Goal: Check status: Check status

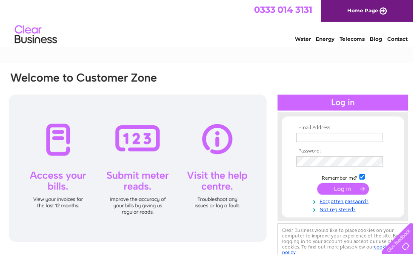
click at [325, 140] on input "text" at bounding box center [343, 138] width 88 height 9
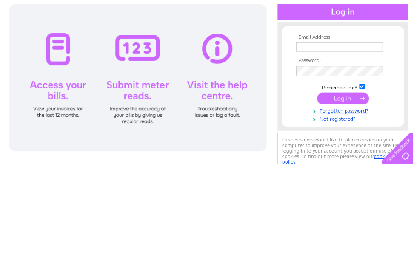
scroll to position [91, 0]
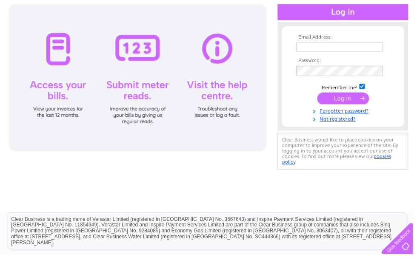
type input "[EMAIL_ADDRESS][DOMAIN_NAME]"
click at [349, 103] on input "submit" at bounding box center [346, 100] width 52 height 12
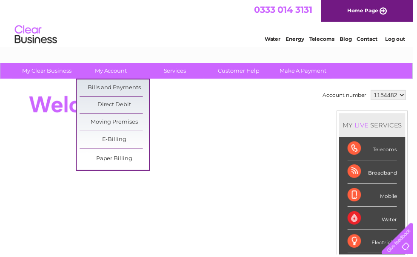
click at [138, 91] on link "Bills and Payments" at bounding box center [115, 88] width 70 height 17
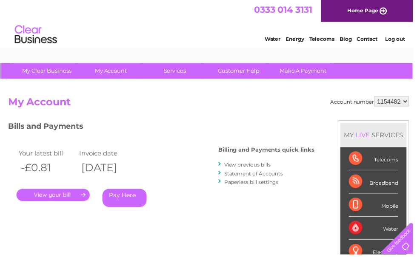
click at [409, 106] on select "1154482" at bounding box center [395, 102] width 35 height 10
click at [408, 103] on select "1154482" at bounding box center [395, 102] width 35 height 10
